Goal: Task Accomplishment & Management: Complete application form

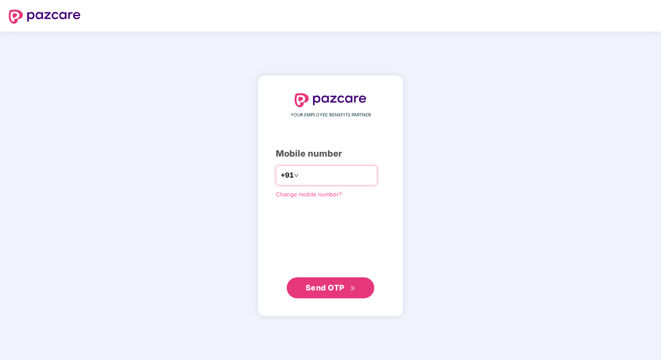
click at [333, 177] on input "number" at bounding box center [337, 176] width 72 height 14
type input "**********"
click at [345, 286] on span "Send OTP" at bounding box center [331, 288] width 50 height 12
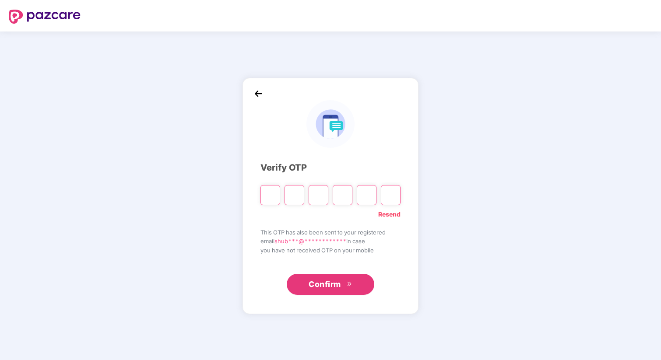
type input "*"
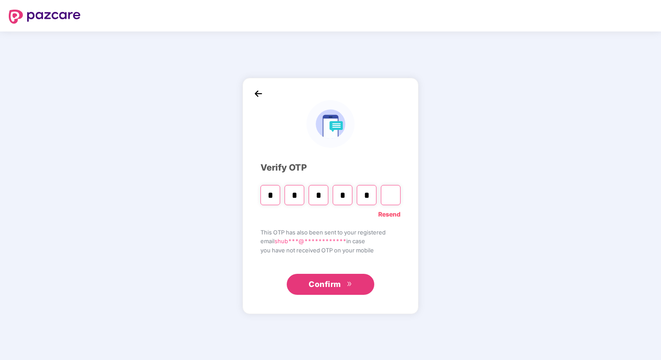
type input "*"
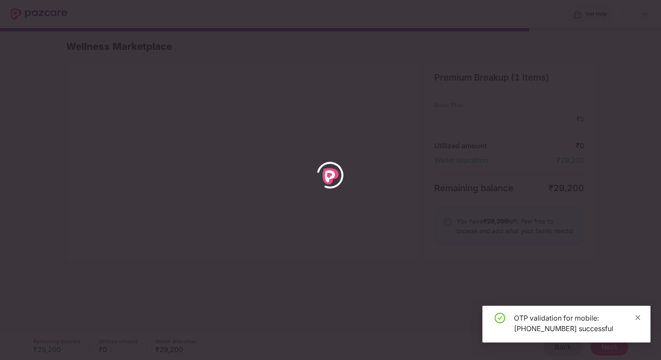
click at [637, 318] on icon "close" at bounding box center [638, 317] width 5 height 5
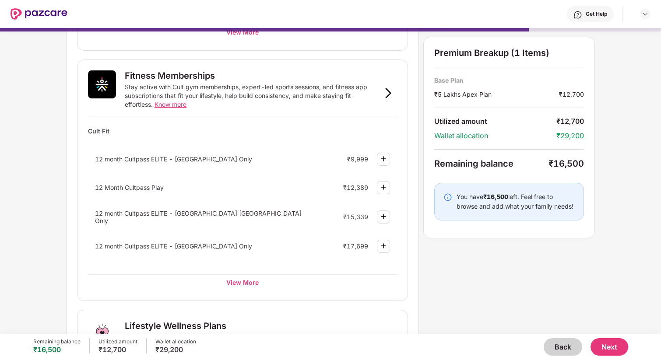
scroll to position [292, 0]
click at [248, 283] on div "View More" at bounding box center [242, 282] width 309 height 16
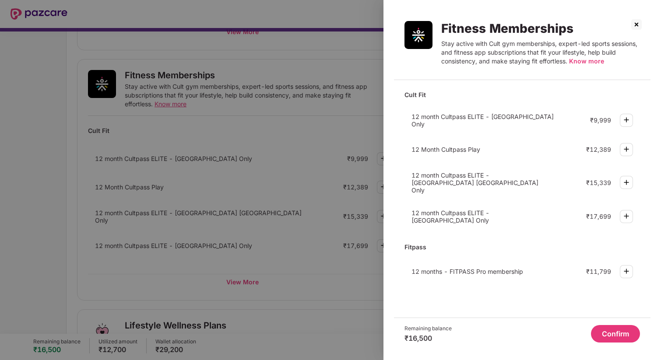
click at [266, 231] on div at bounding box center [330, 180] width 661 height 360
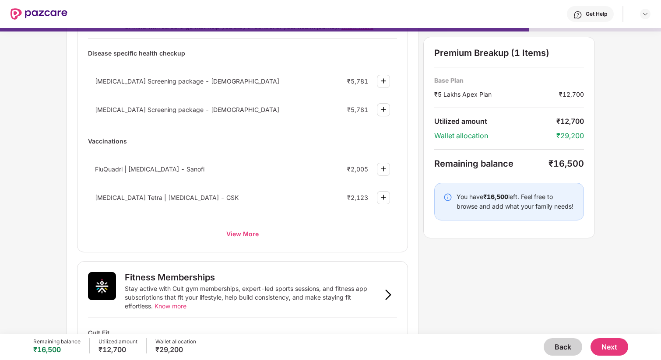
scroll to position [0, 0]
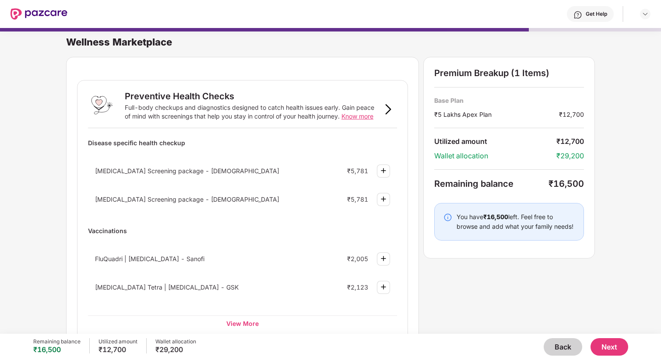
click at [566, 344] on button "Back" at bounding box center [563, 348] width 39 height 18
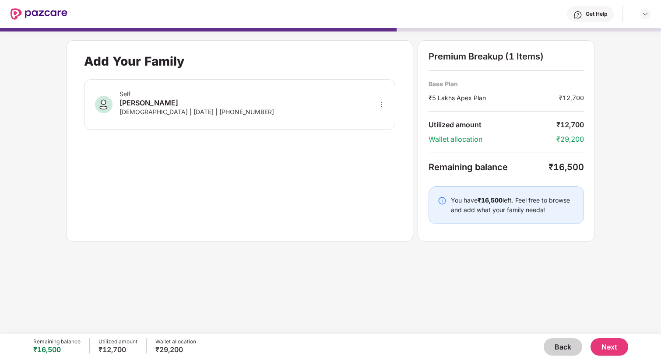
click at [566, 344] on button "Back" at bounding box center [563, 348] width 39 height 18
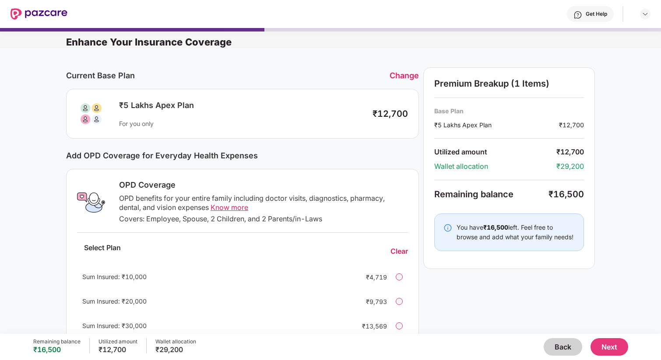
click at [566, 344] on button "Back" at bounding box center [563, 348] width 39 height 18
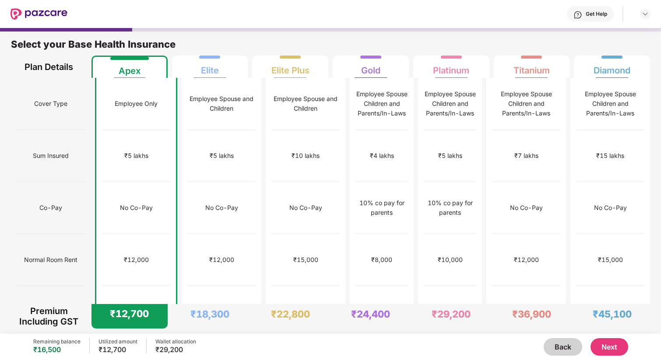
click at [566, 344] on button "Back" at bounding box center [563, 348] width 39 height 18
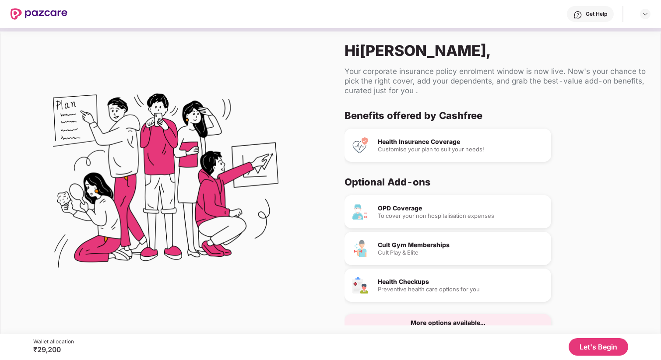
scroll to position [20, 0]
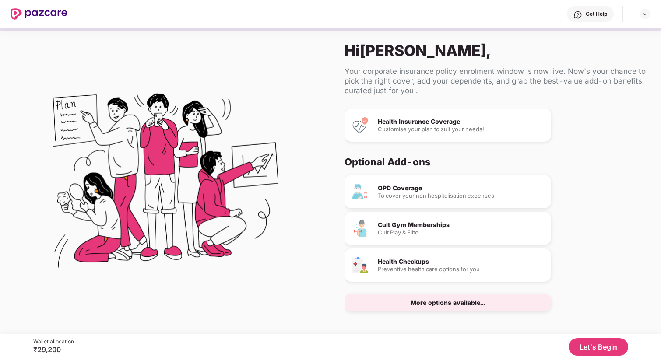
click at [592, 344] on button "Let's Begin" at bounding box center [599, 348] width 60 height 18
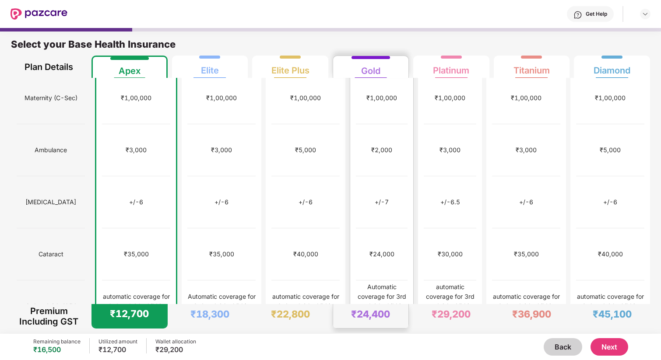
scroll to position [0, 0]
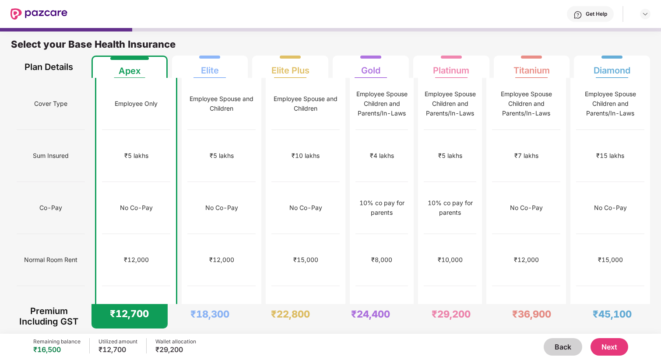
click at [610, 350] on button "Next" at bounding box center [610, 348] width 38 height 18
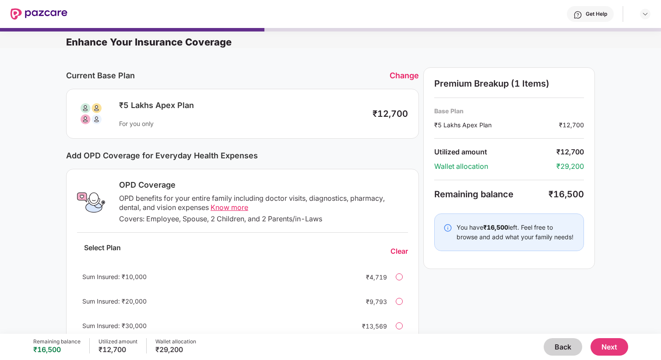
click at [607, 344] on button "Next" at bounding box center [610, 348] width 38 height 18
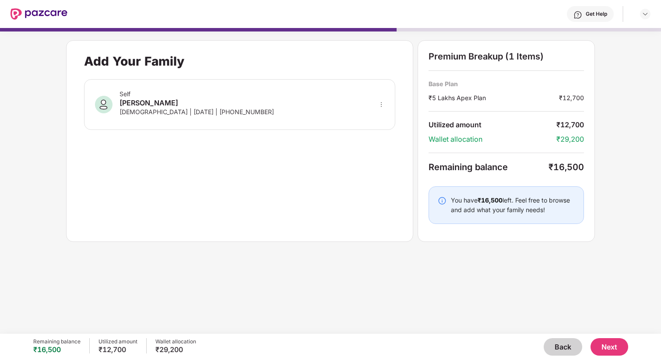
click at [614, 343] on button "Next" at bounding box center [610, 348] width 38 height 18
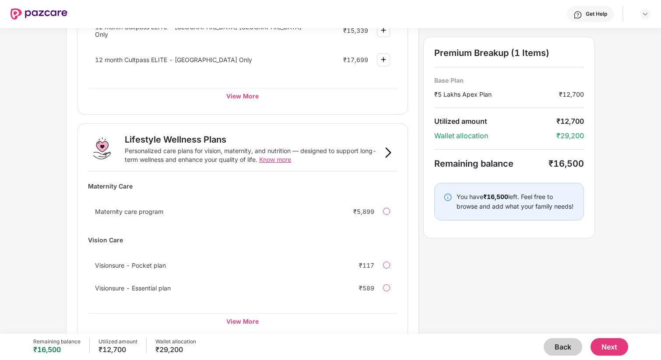
scroll to position [494, 0]
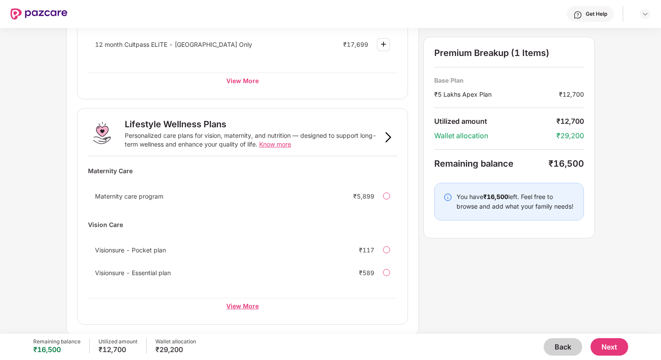
click at [245, 307] on div "View More" at bounding box center [242, 306] width 309 height 16
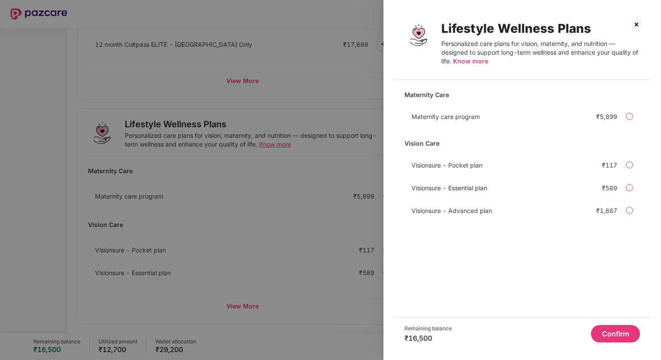
click at [245, 255] on div at bounding box center [330, 180] width 661 height 360
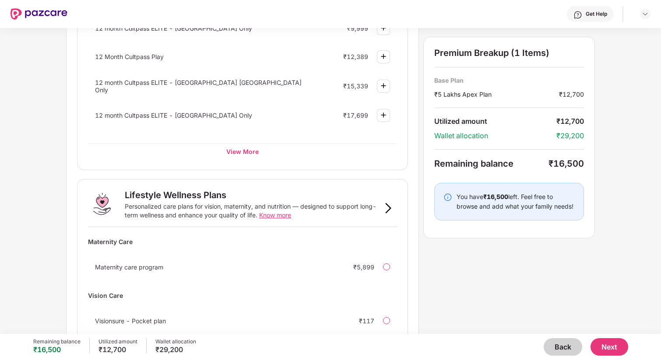
scroll to position [431, 0]
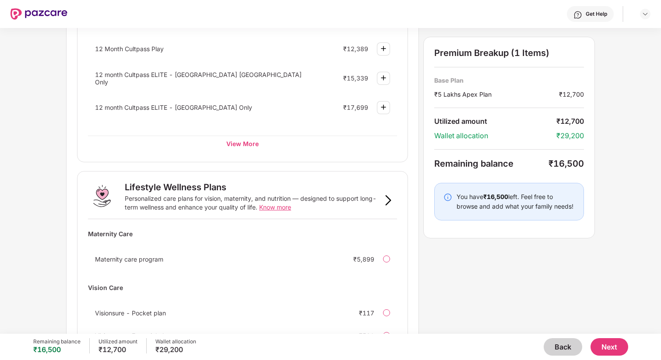
click at [608, 337] on div "Remaining balance ₹16,500 Utilized amount ₹12,700 Wallet allocation ₹29,200 Bac…" at bounding box center [330, 347] width 595 height 26
click at [608, 343] on button "Next" at bounding box center [610, 348] width 38 height 18
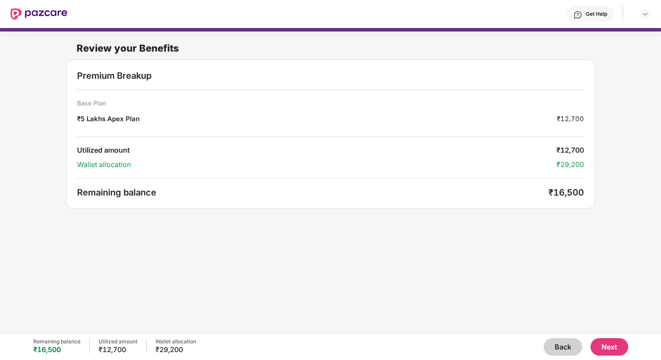
click at [576, 349] on button "Back" at bounding box center [563, 348] width 39 height 18
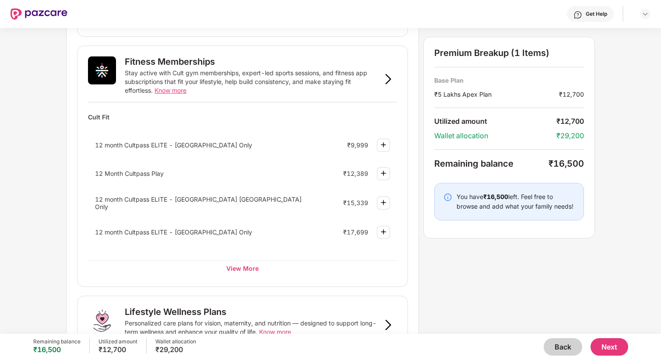
scroll to position [308, 0]
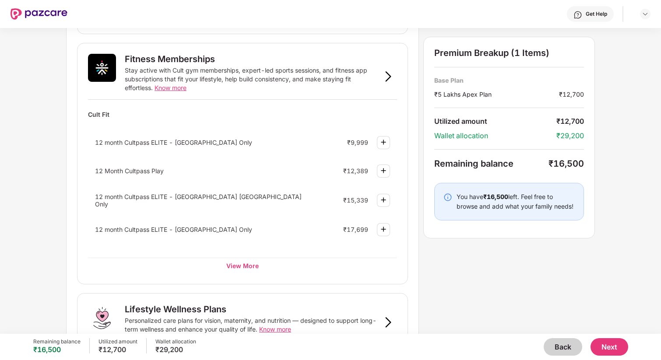
click at [378, 141] on div at bounding box center [383, 142] width 13 height 13
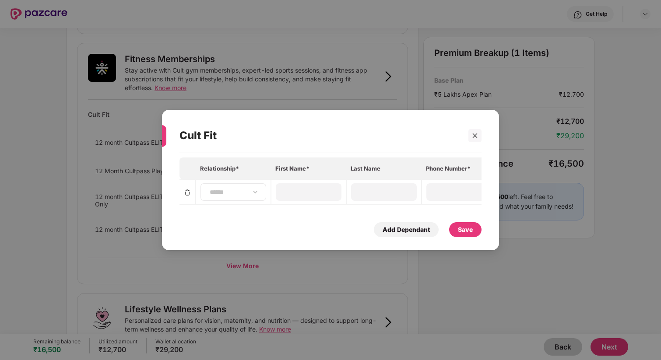
click at [235, 196] on div "**********" at bounding box center [234, 193] width 66 height 18
click at [280, 192] on input at bounding box center [308, 191] width 63 height 9
click at [231, 192] on select "**********" at bounding box center [233, 192] width 51 height 7
select select "******"
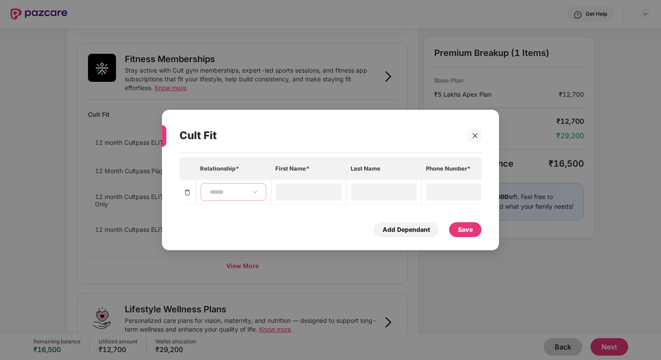
click at [208, 189] on select "**********" at bounding box center [233, 192] width 51 height 7
click at [420, 195] on div "[GEOGRAPHIC_DATA]" at bounding box center [451, 193] width 74 height 18
click at [187, 190] on img at bounding box center [187, 192] width 7 height 7
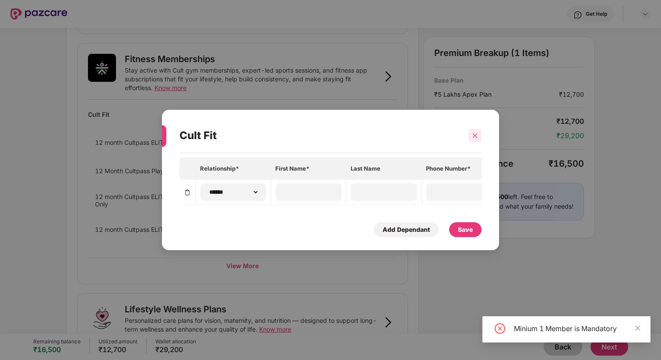
click at [477, 134] on icon "close" at bounding box center [475, 136] width 6 height 6
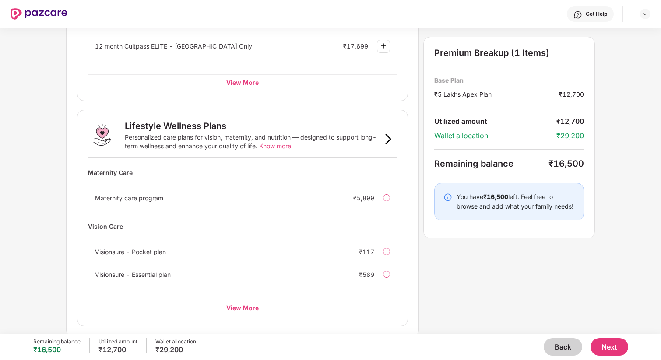
scroll to position [494, 0]
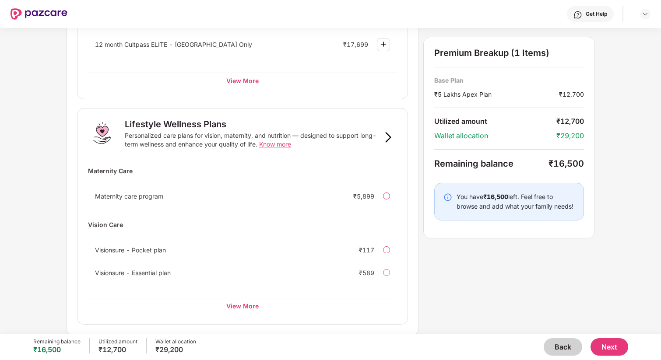
click at [564, 350] on button "Back" at bounding box center [563, 348] width 39 height 18
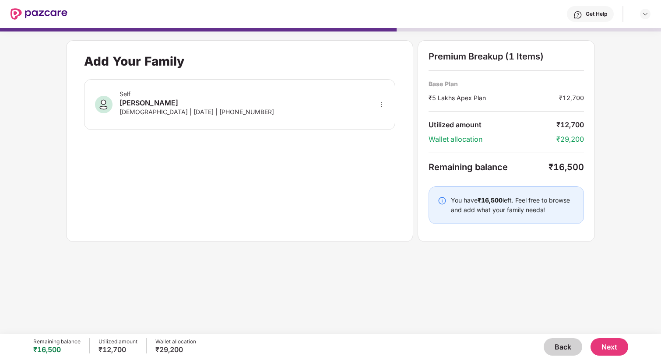
click at [564, 350] on button "Back" at bounding box center [563, 348] width 39 height 18
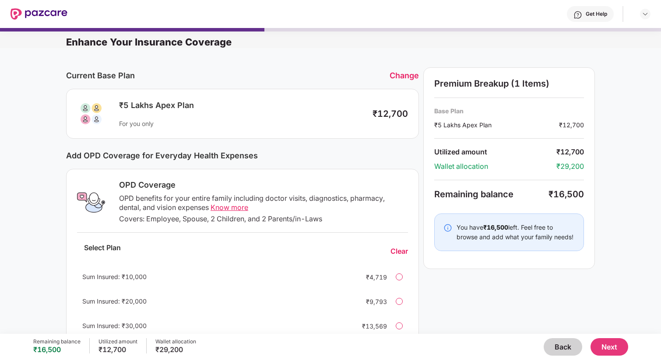
click at [564, 350] on button "Back" at bounding box center [563, 348] width 39 height 18
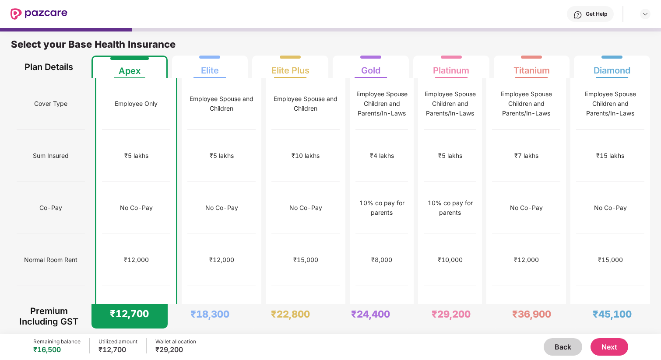
click at [564, 350] on button "Back" at bounding box center [563, 348] width 39 height 18
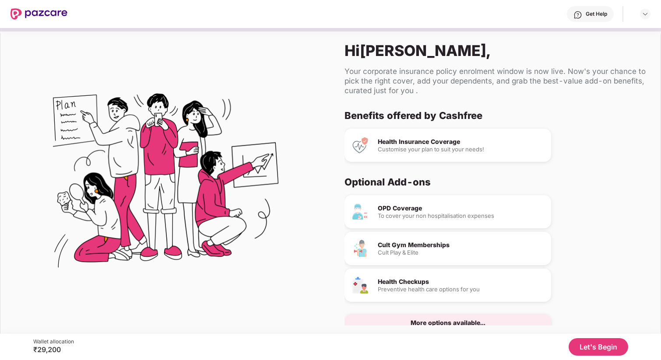
scroll to position [20, 0]
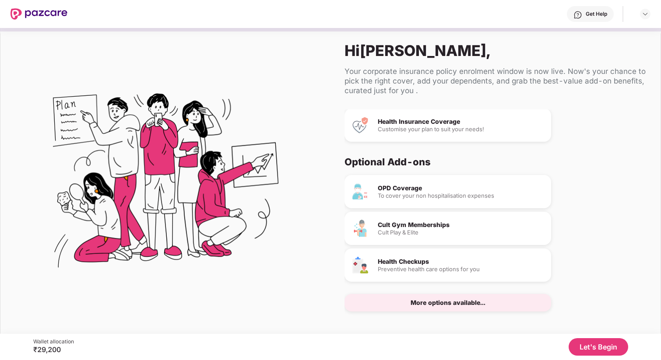
click at [469, 309] on div "More options available..." at bounding box center [448, 303] width 207 height 18
click at [469, 304] on div "More options available..." at bounding box center [448, 303] width 75 height 6
click at [580, 342] on button "Let's Begin" at bounding box center [599, 348] width 60 height 18
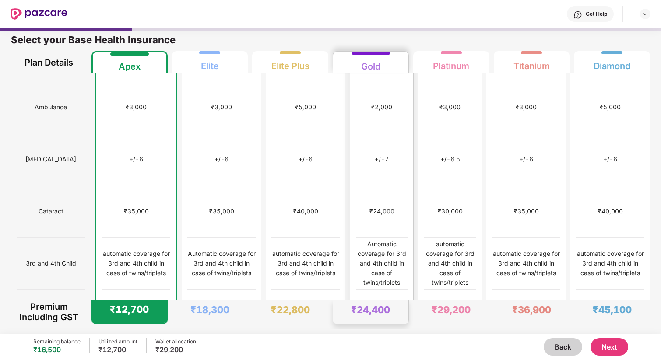
scroll to position [356, 0]
